Goal: Navigation & Orientation: Find specific page/section

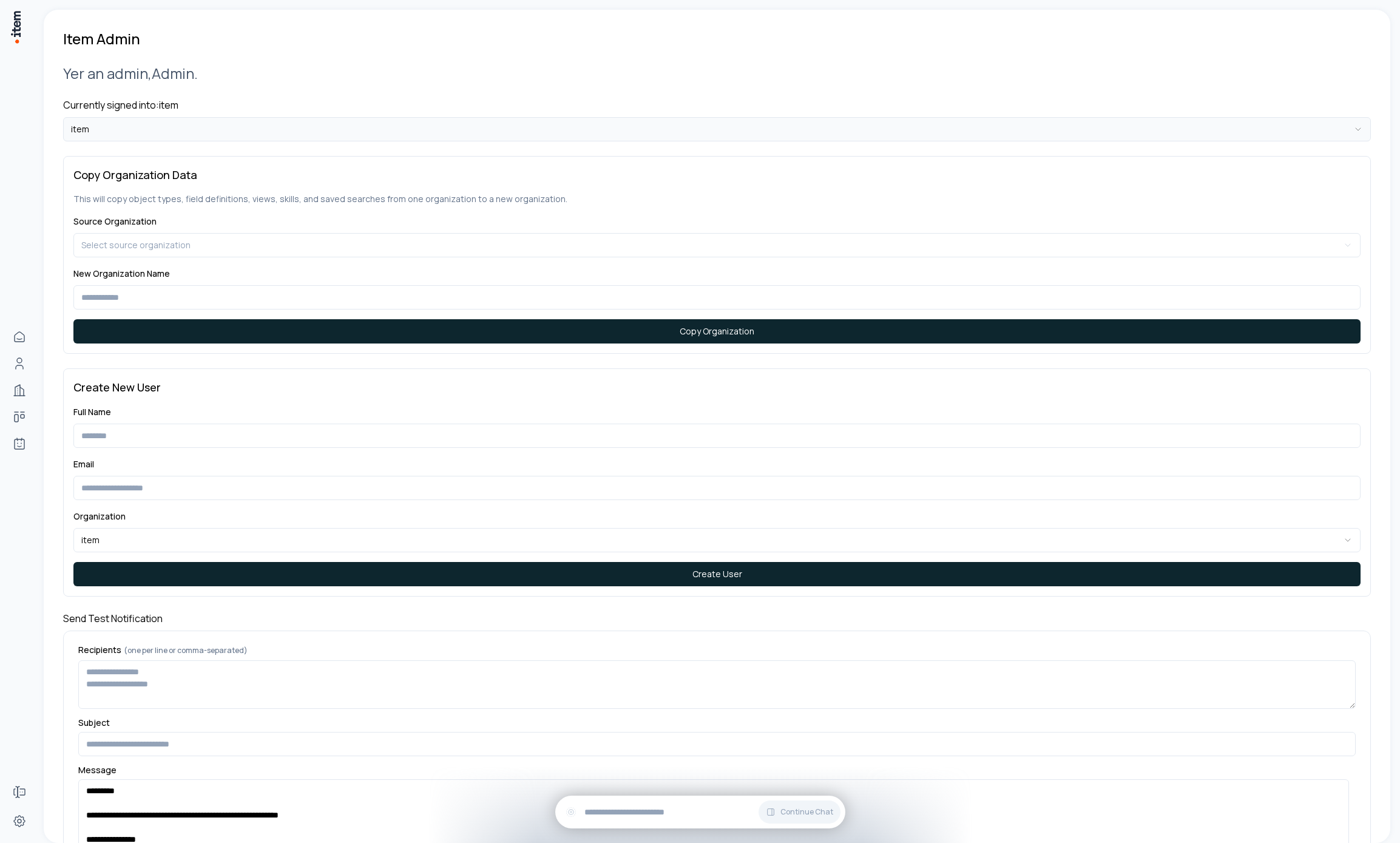
click at [251, 131] on html "**********" at bounding box center [700, 421] width 1400 height 843
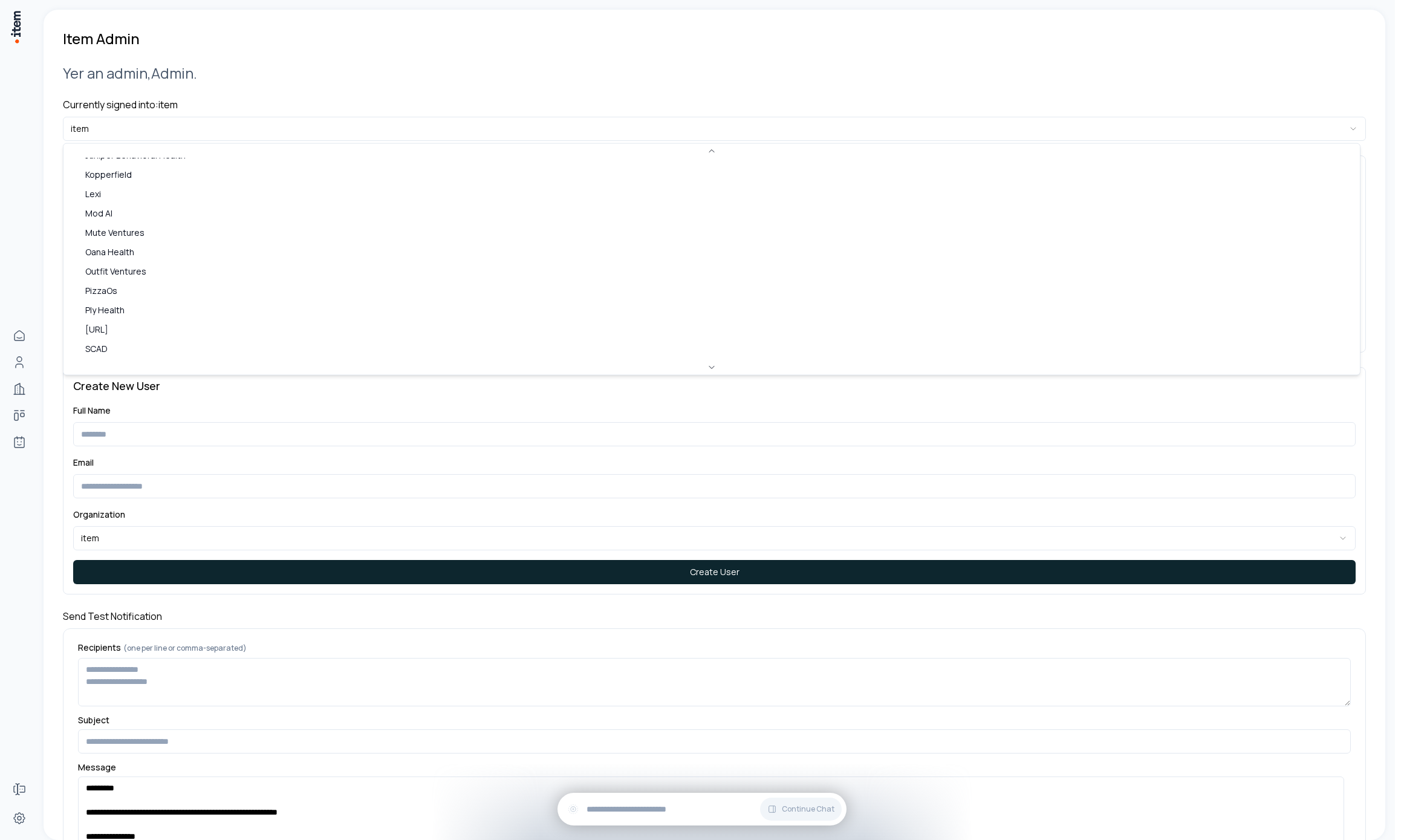
scroll to position [360, 0]
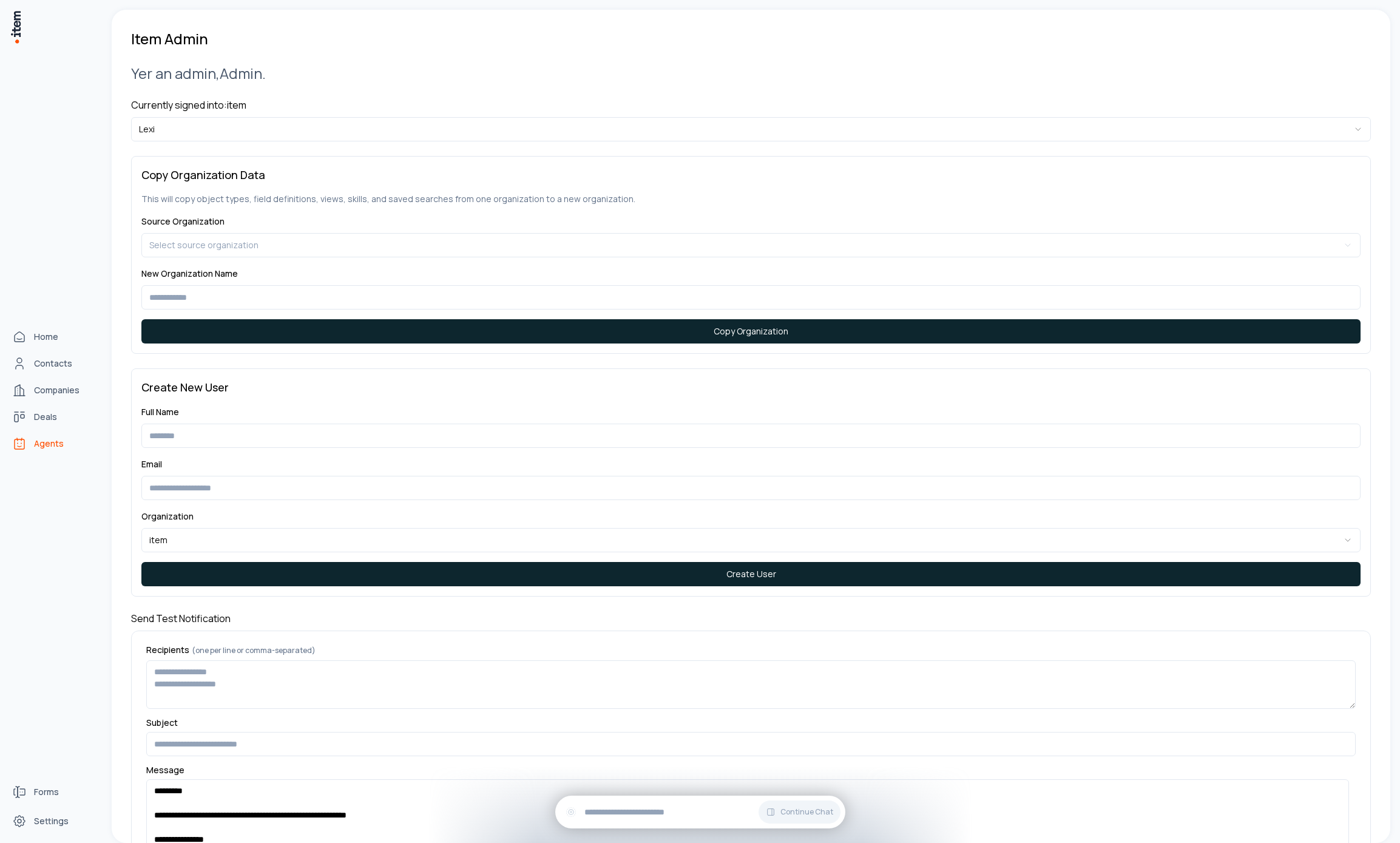
click at [34, 438] on span "Agents" at bounding box center [49, 443] width 30 height 12
click at [46, 438] on span "Agents" at bounding box center [49, 443] width 30 height 12
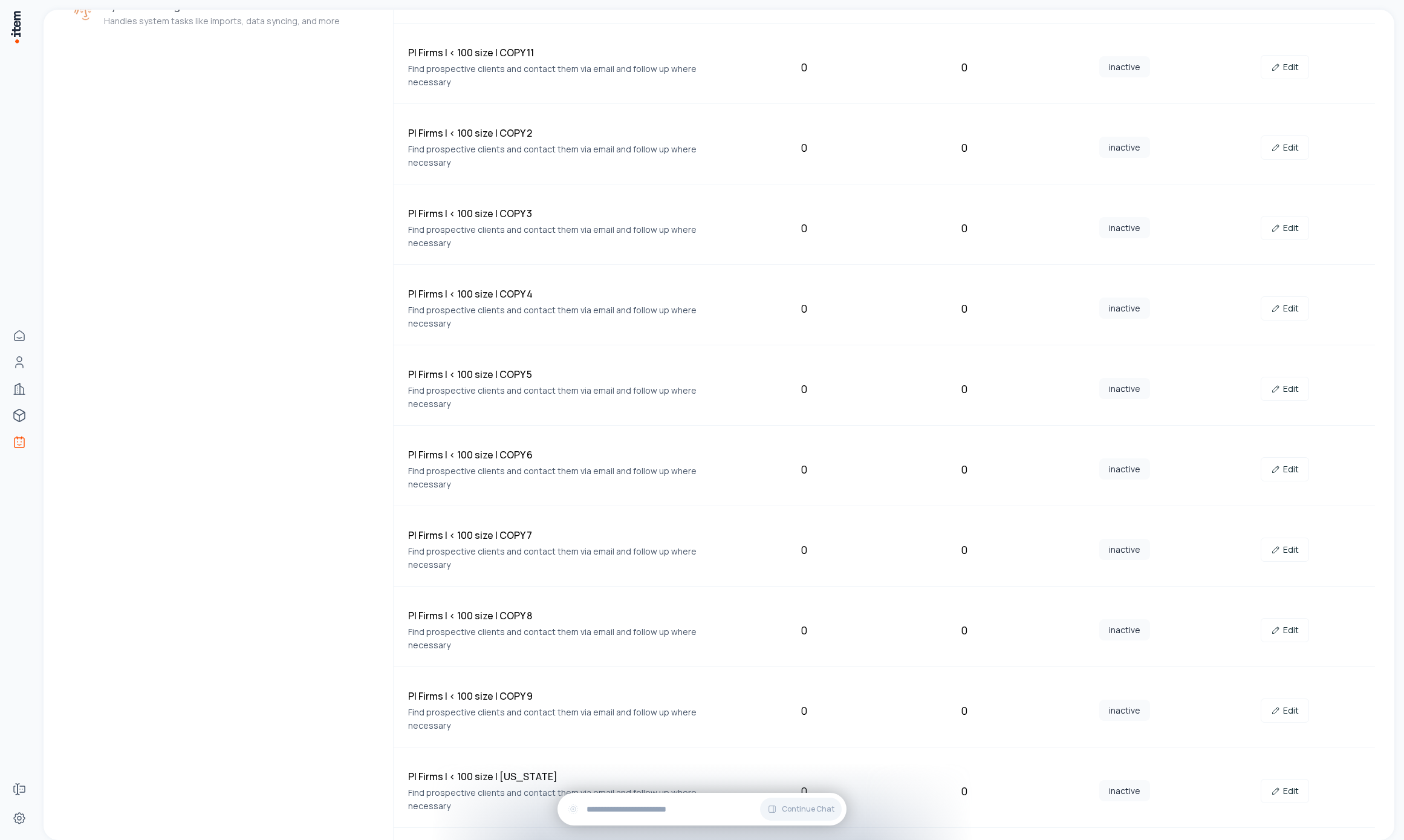
scroll to position [559, 0]
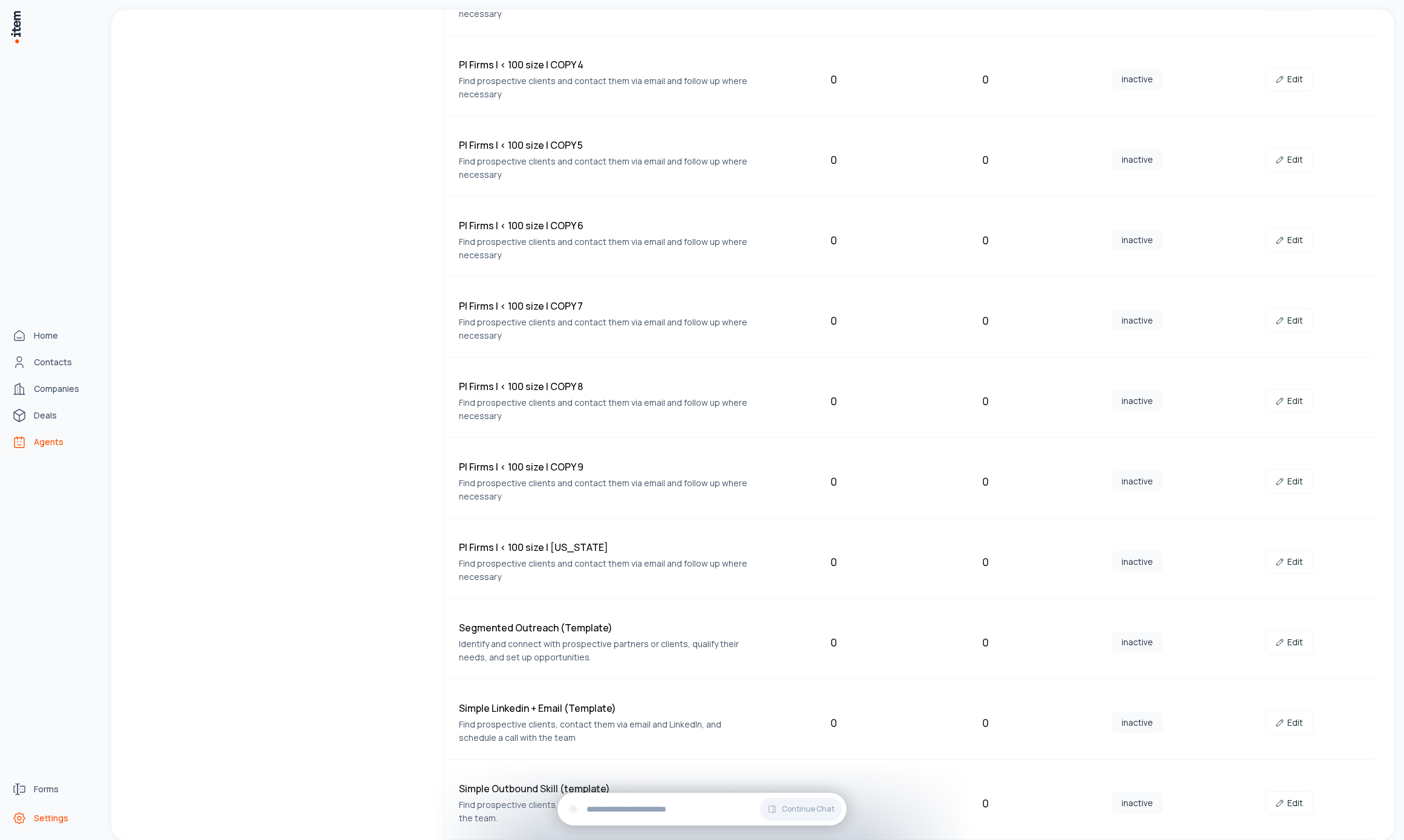
click at [22, 819] on icon "Settings" at bounding box center [19, 818] width 14 height 14
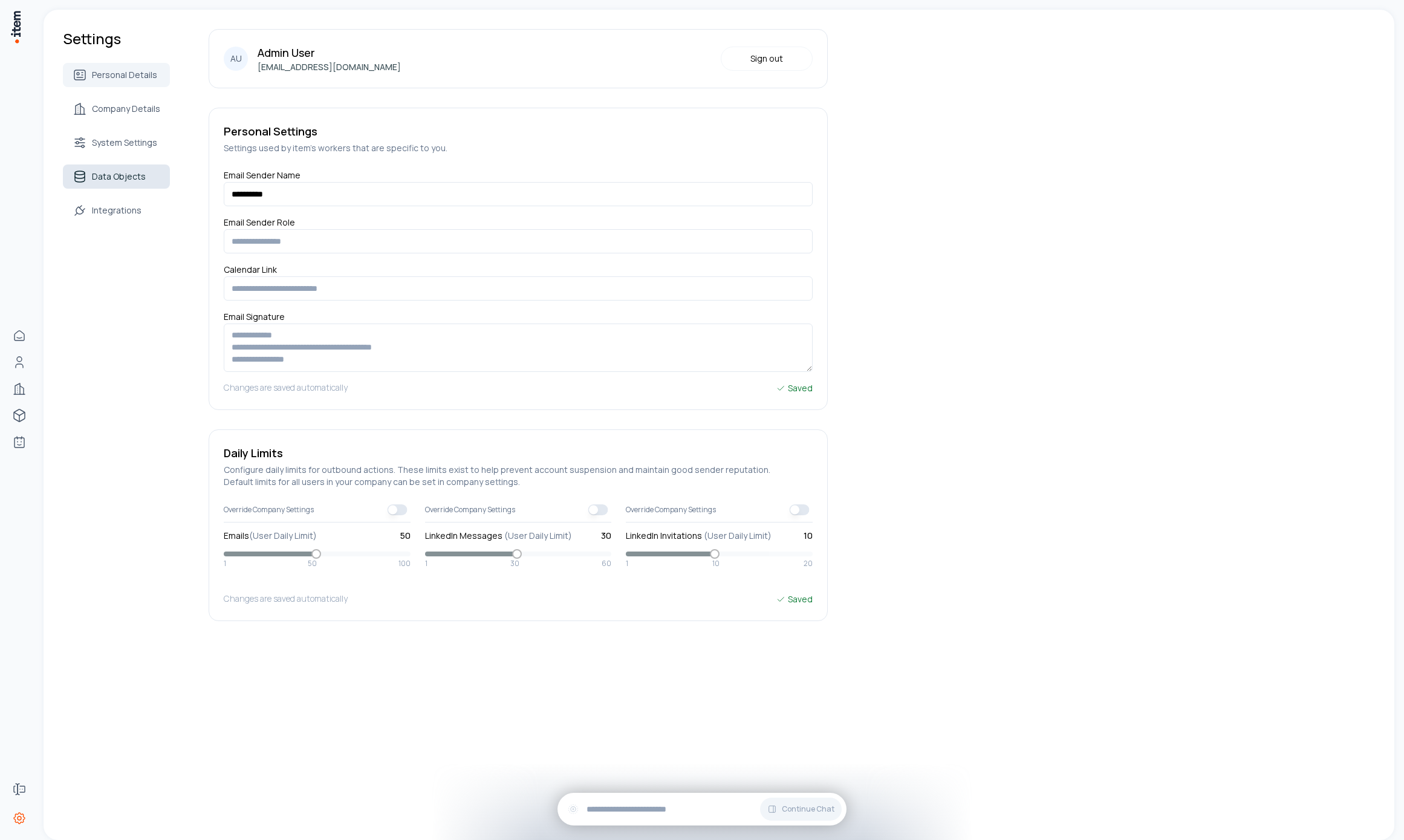
click at [130, 185] on link "Data Objects" at bounding box center [116, 176] width 107 height 24
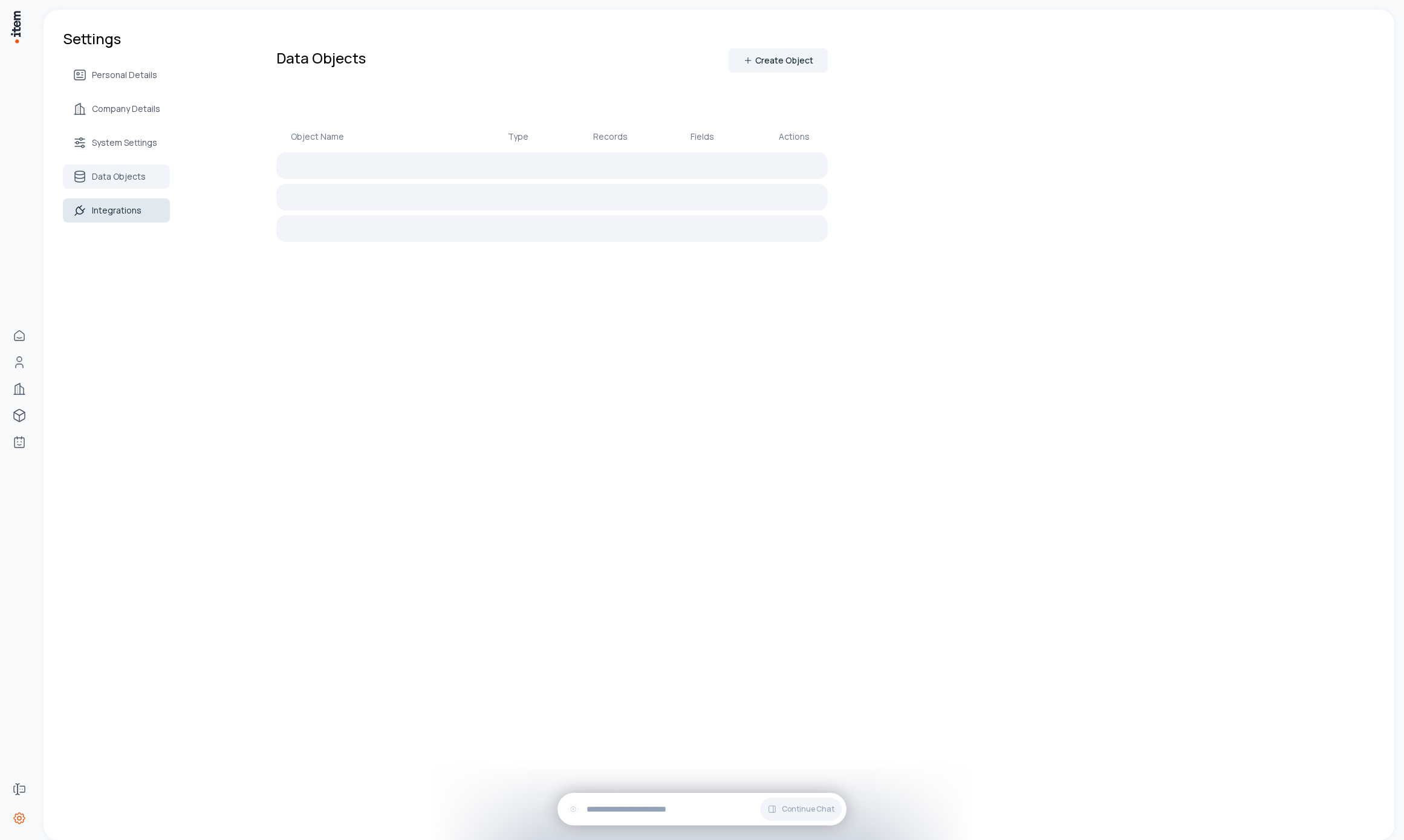
click at [112, 214] on span "Integrations" at bounding box center [116, 210] width 50 height 12
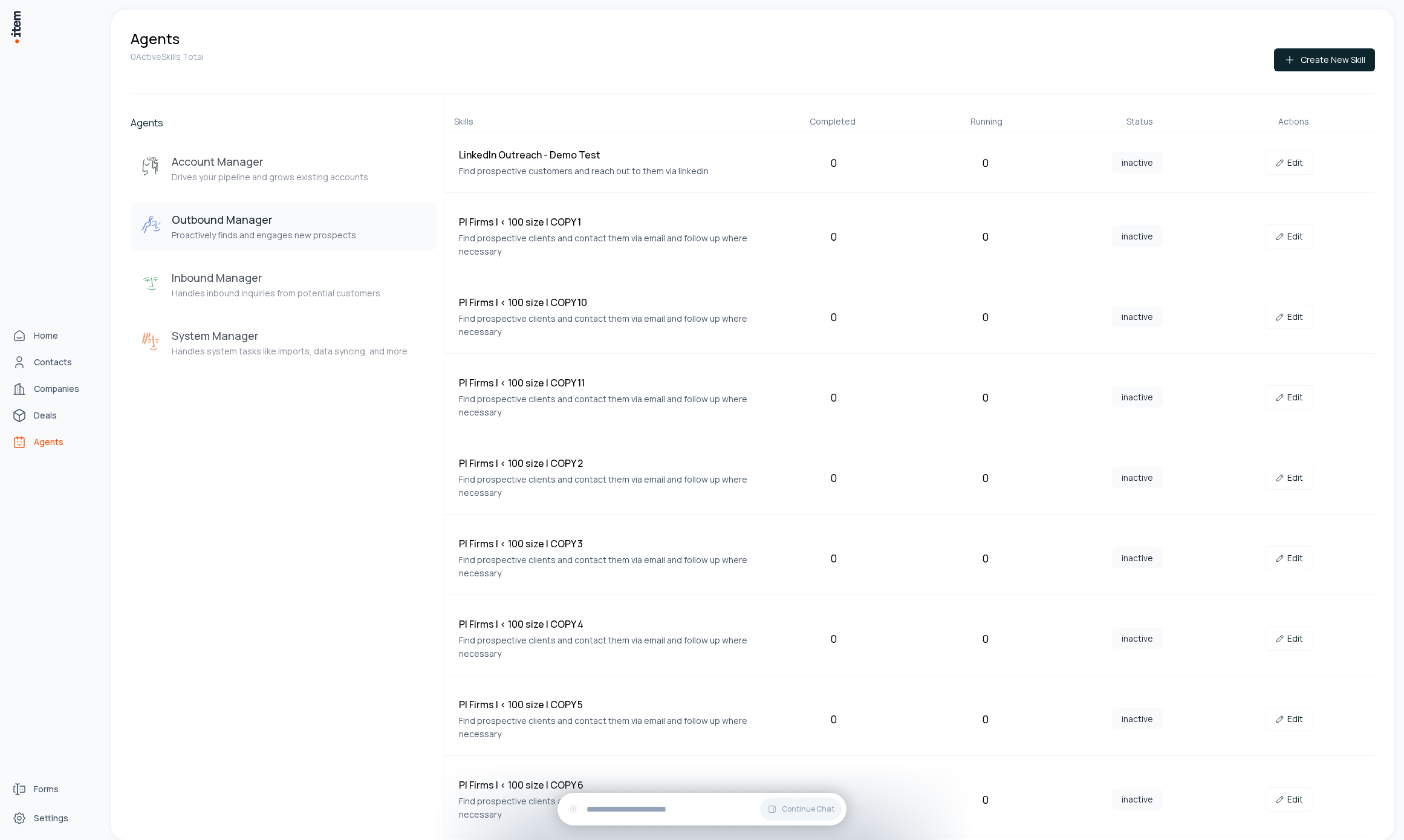
click at [22, 315] on div "Home Contacts Companies Deals Agents" at bounding box center [53, 388] width 106 height 777
click at [29, 329] on link "Home" at bounding box center [53, 336] width 92 height 24
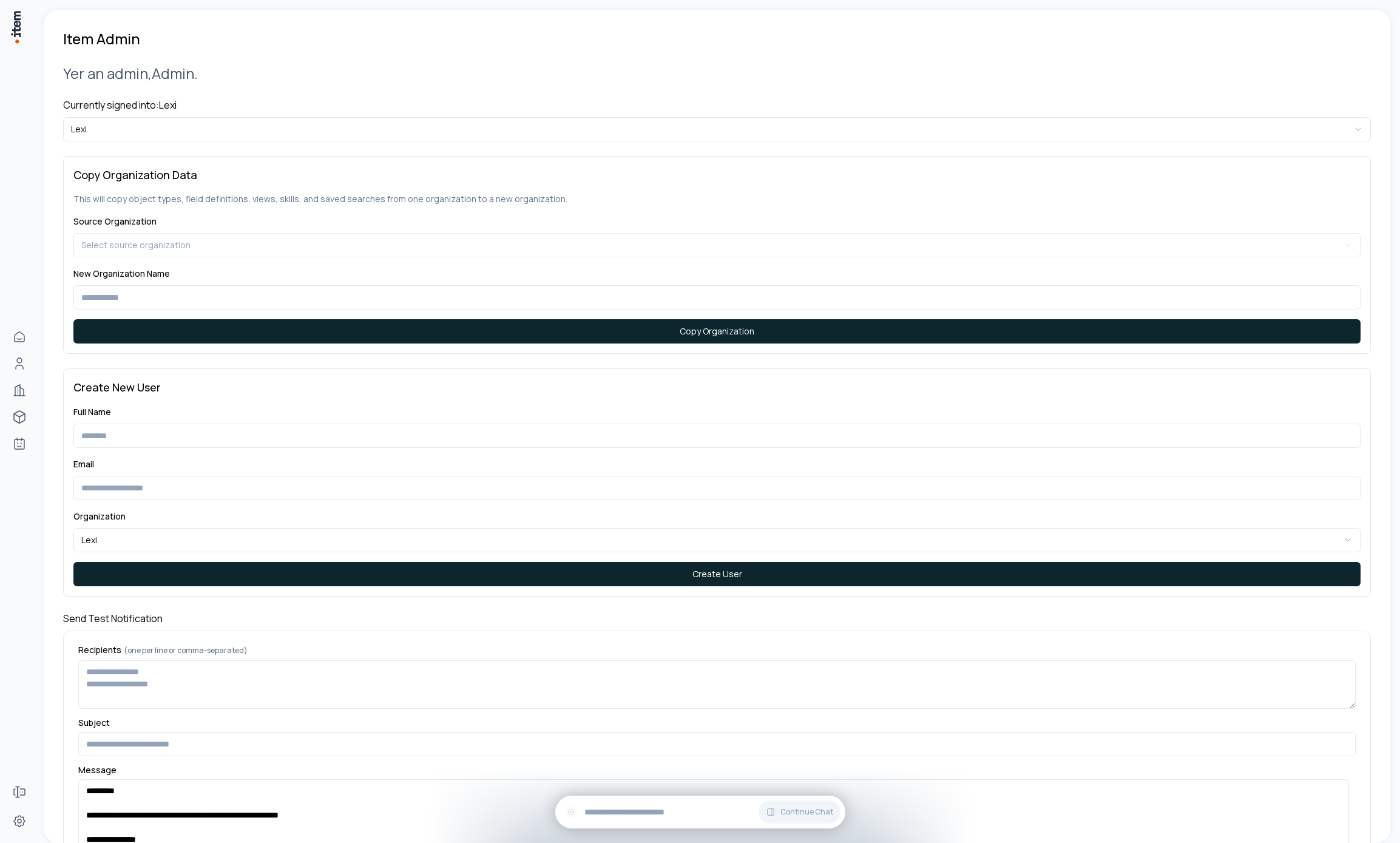
click at [317, 114] on div "Currently signed into: Lexi Lexi" at bounding box center [717, 119] width 1308 height 43
click at [314, 146] on div "**********" at bounding box center [717, 594] width 1308 height 1091
